Goal: Information Seeking & Learning: Check status

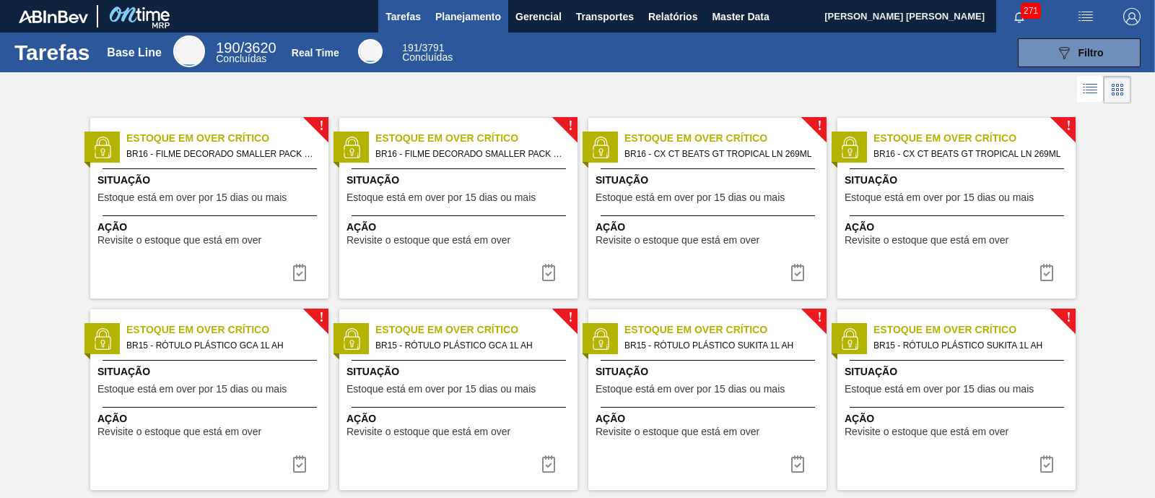
click at [451, 25] on button "Planejamento" at bounding box center [468, 16] width 80 height 32
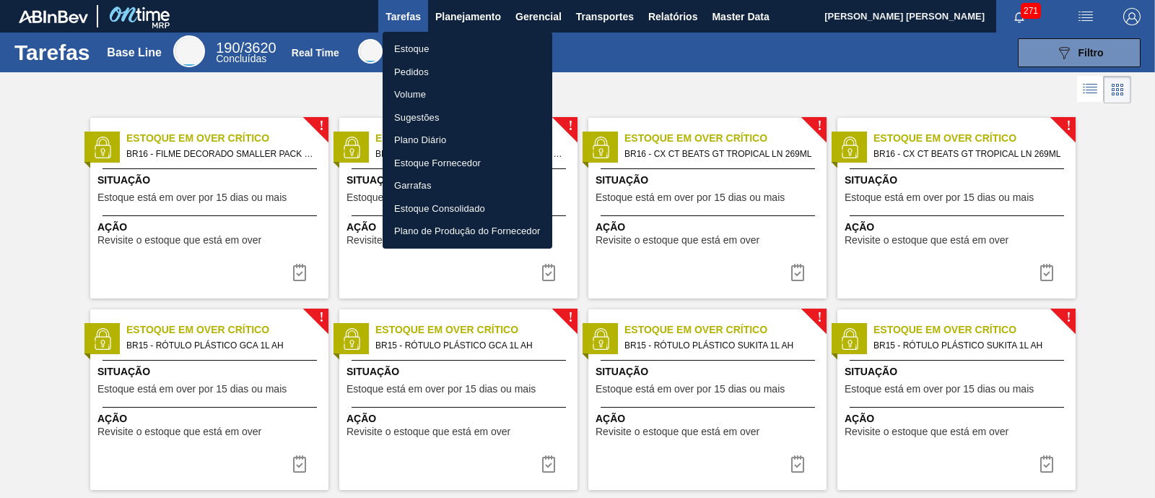
click at [422, 46] on li "Estoque" at bounding box center [468, 49] width 170 height 23
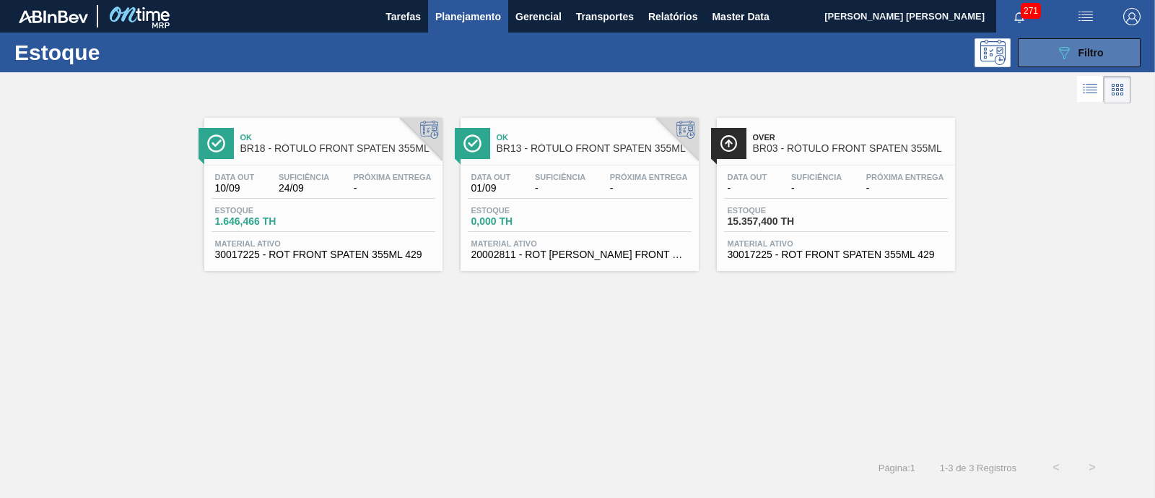
click at [1069, 48] on icon at bounding box center [1064, 53] width 11 height 12
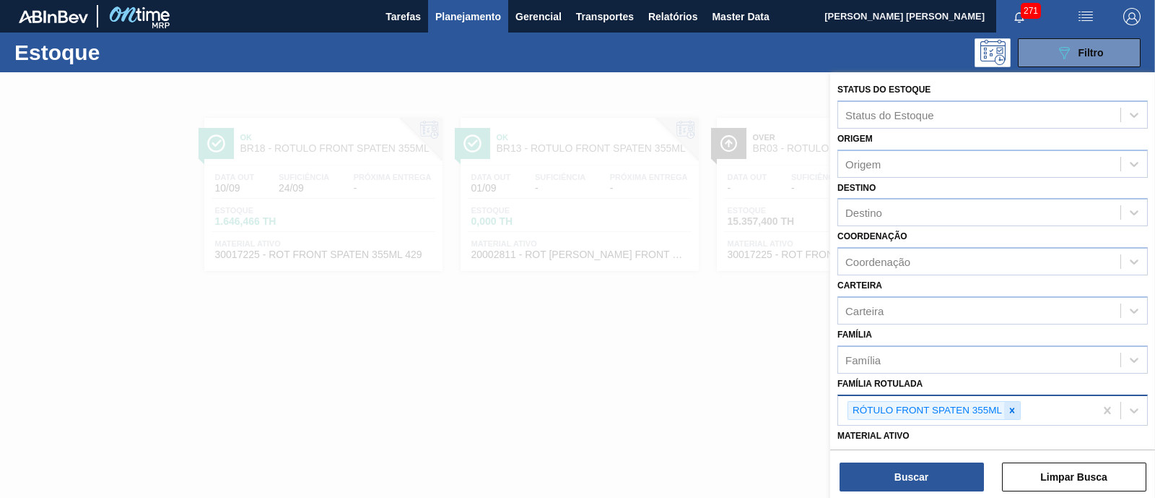
click at [1007, 409] on icon at bounding box center [1012, 410] width 10 height 10
type Rotulada "foil bc"
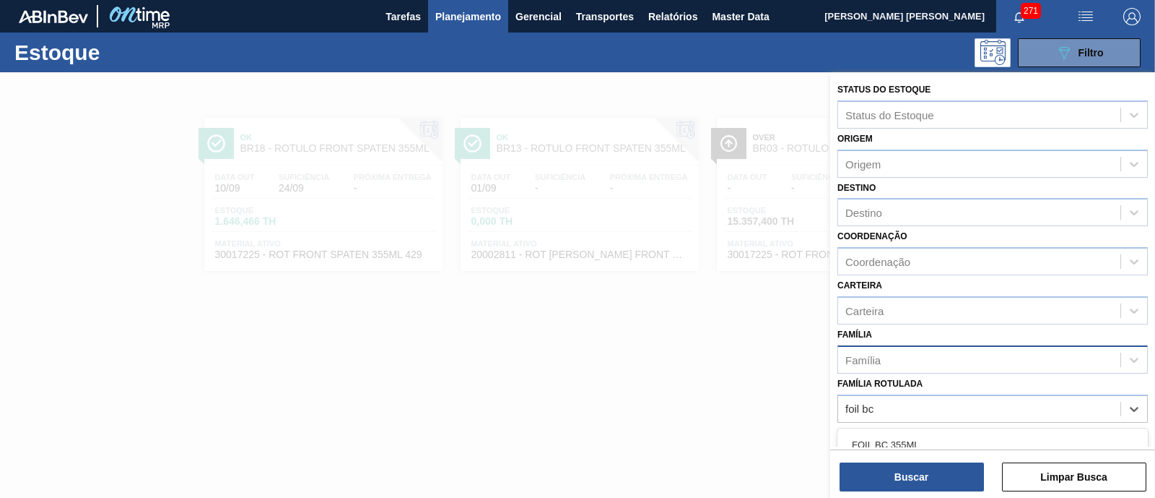
scroll to position [90, 0]
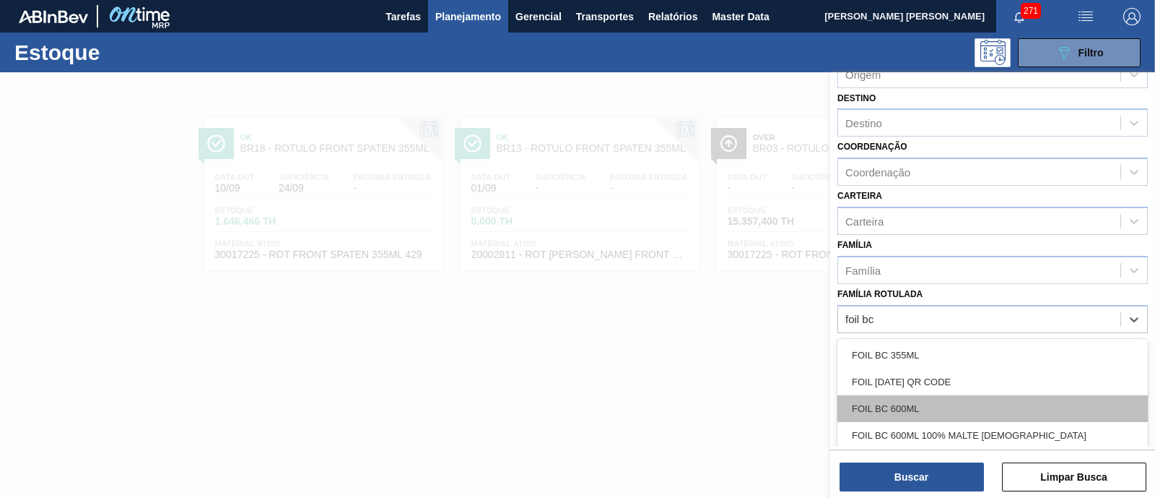
drag, startPoint x: 981, startPoint y: 381, endPoint x: 971, endPoint y: 399, distance: 20.3
click at [971, 399] on div "FOIL BC 355ML FOIL BC 600 QR CODE FOIL BC 600ML FOIL BC 600ML 100% MALTE BRASIL…" at bounding box center [993, 447] width 311 height 217
click at [963, 404] on div "FOIL BC 600ML" at bounding box center [993, 408] width 311 height 27
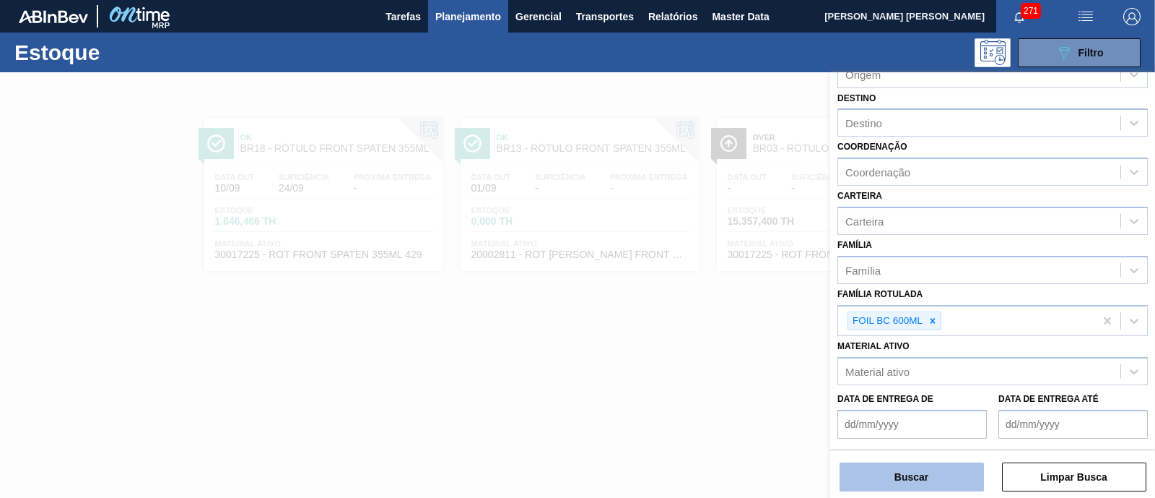
click at [908, 489] on button "Buscar" at bounding box center [912, 476] width 144 height 29
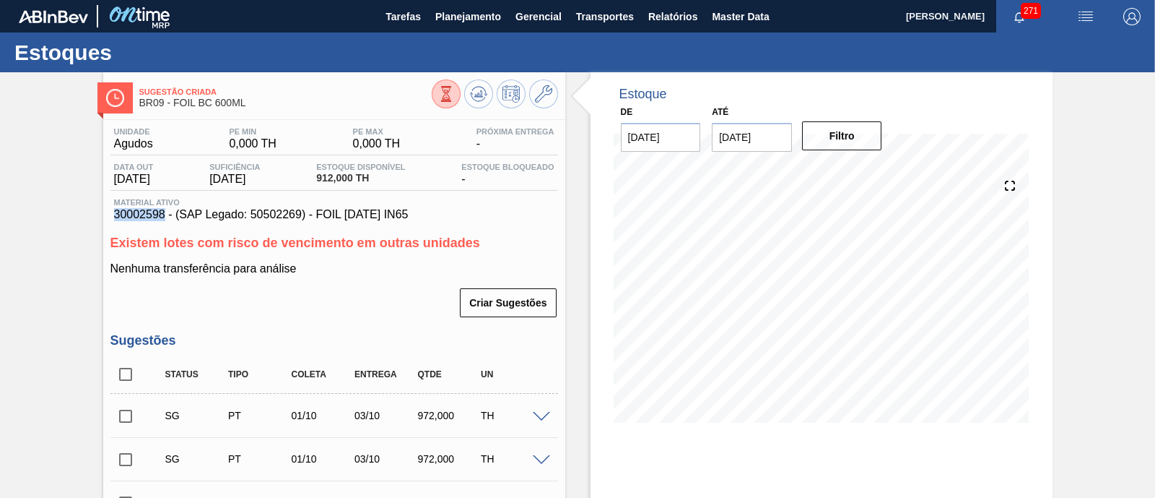
drag, startPoint x: 105, startPoint y: 216, endPoint x: 165, endPoint y: 219, distance: 59.3
copy span "30002598"
